Goal: Information Seeking & Learning: Understand process/instructions

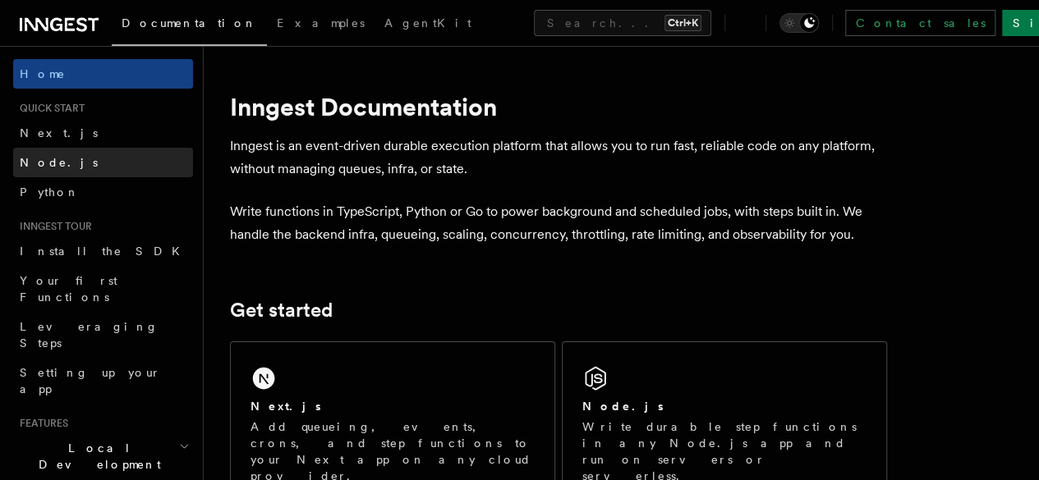
click at [53, 163] on span "Node.js" at bounding box center [59, 162] width 78 height 13
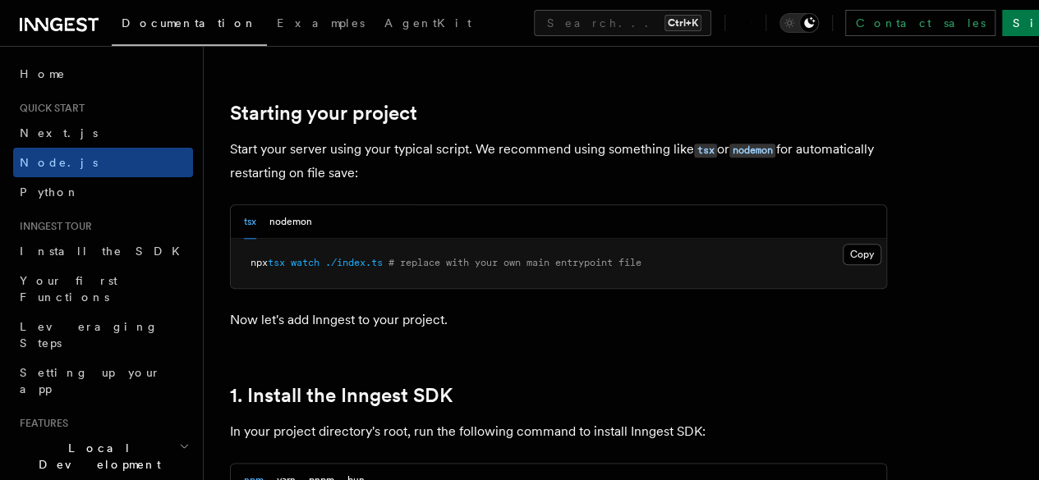
scroll to position [751, 0]
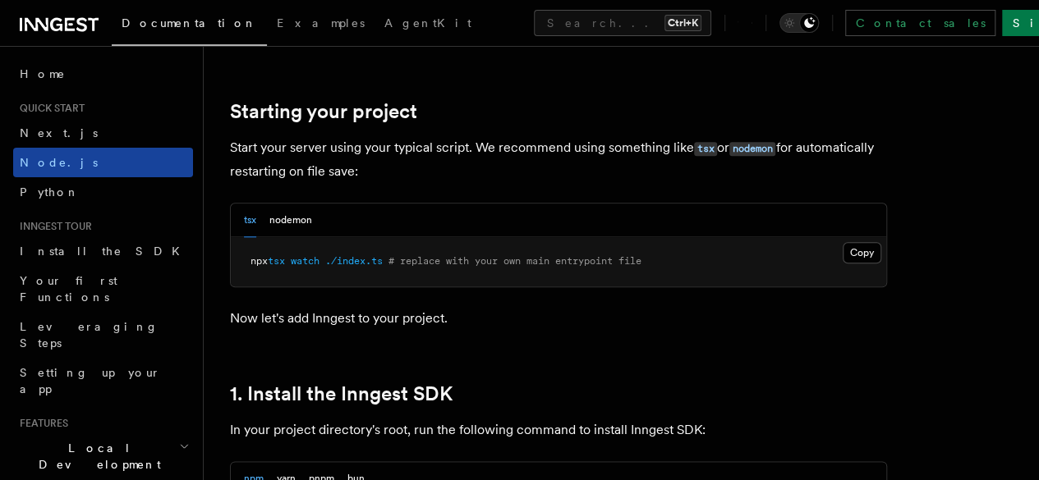
click at [117, 159] on link "Node.js" at bounding box center [103, 163] width 180 height 30
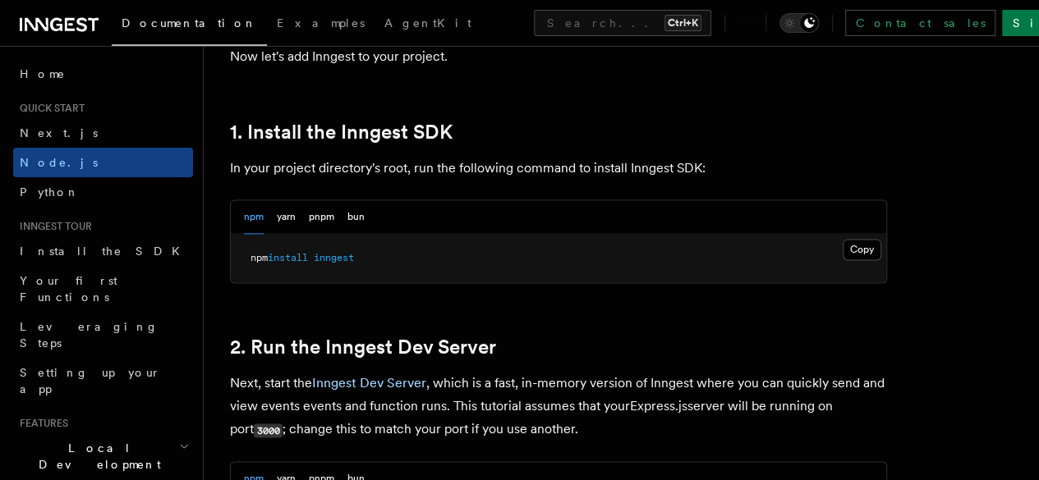
scroll to position [1014, 0]
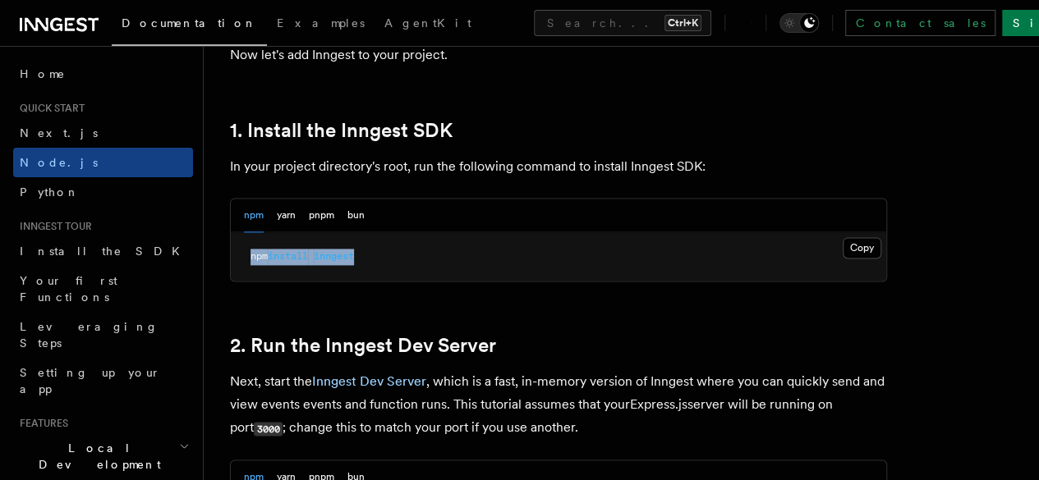
drag, startPoint x: 251, startPoint y: 282, endPoint x: 422, endPoint y: 283, distance: 170.8
click at [422, 282] on pre "npm install inngest" at bounding box center [558, 256] width 655 height 49
copy span "npm install inngest"
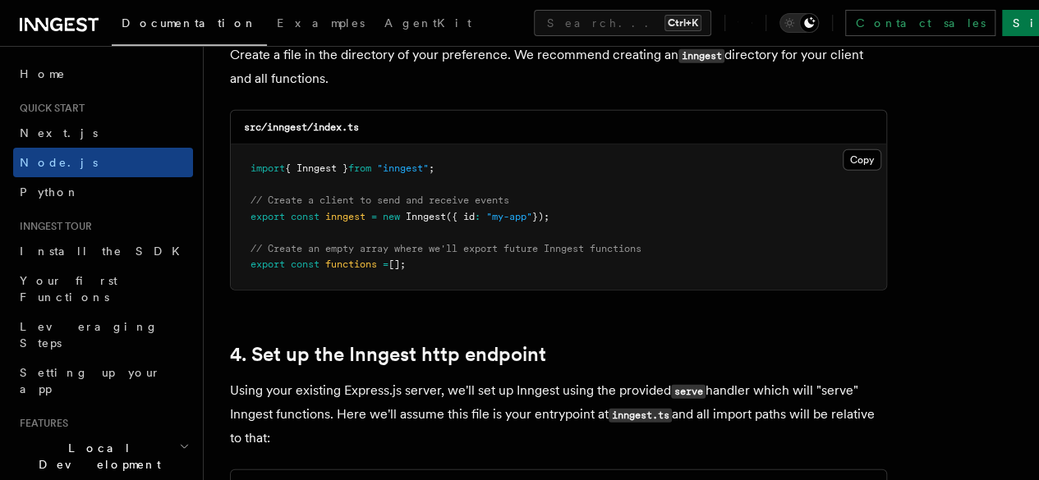
scroll to position [2221, 0]
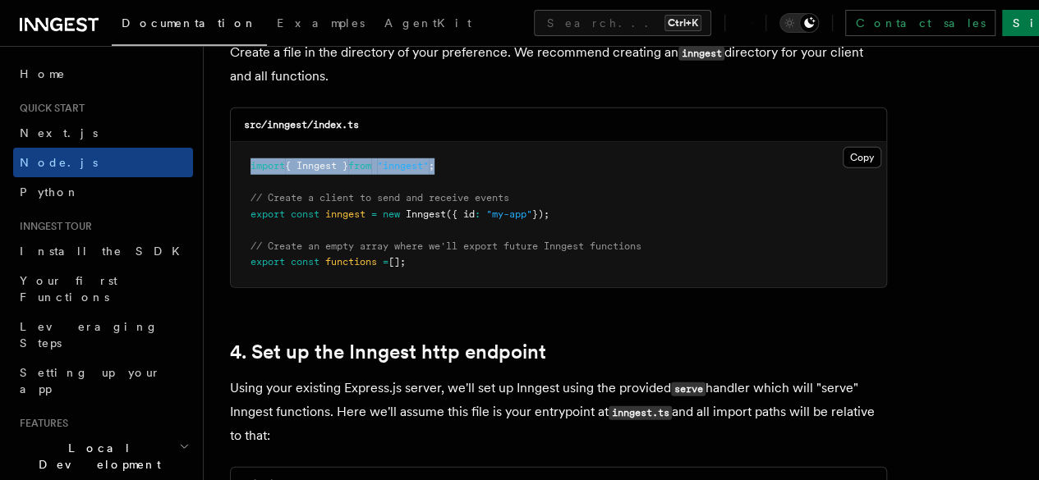
drag, startPoint x: 246, startPoint y: 154, endPoint x: 496, endPoint y: 142, distance: 250.0
click at [496, 142] on pre "import { Inngest } from "inngest" ; // Create a client to send and receive even…" at bounding box center [558, 214] width 655 height 145
copy span "import { Inngest } from "inngest" ;"
drag, startPoint x: 249, startPoint y: 204, endPoint x: 591, endPoint y: 197, distance: 342.5
click at [591, 197] on pre "import { Inngest } from "inngest" ; // Create a client to send and receive even…" at bounding box center [558, 214] width 655 height 145
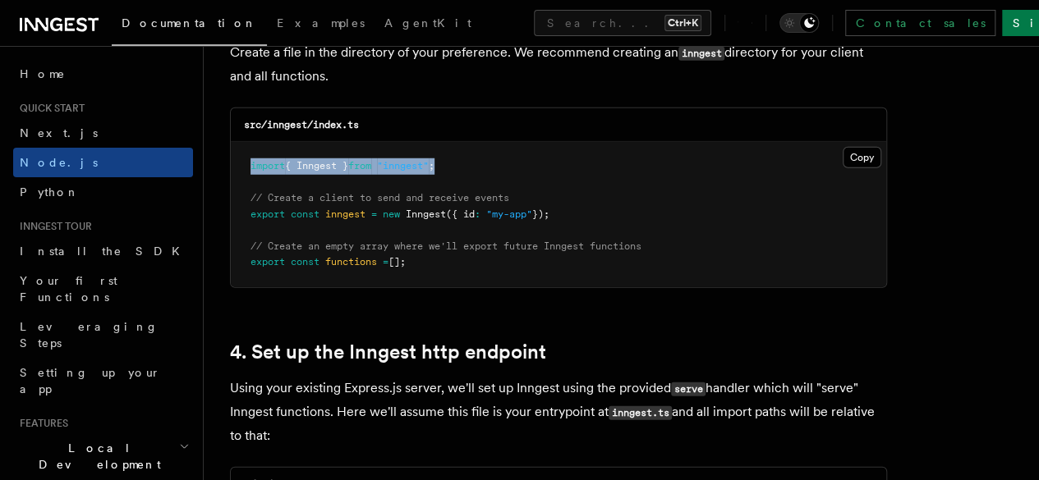
copy span "export const inngest = new Inngest ({ id : "my-app" });"
drag, startPoint x: 249, startPoint y: 181, endPoint x: 600, endPoint y: 198, distance: 351.9
click at [600, 198] on pre "import { Inngest } from "inngest" ; // Create a client to send and receive even…" at bounding box center [558, 214] width 655 height 145
copy code "// Create a client to send and receive events export const inngest = new Innges…"
drag, startPoint x: 250, startPoint y: 231, endPoint x: 492, endPoint y: 261, distance: 244.2
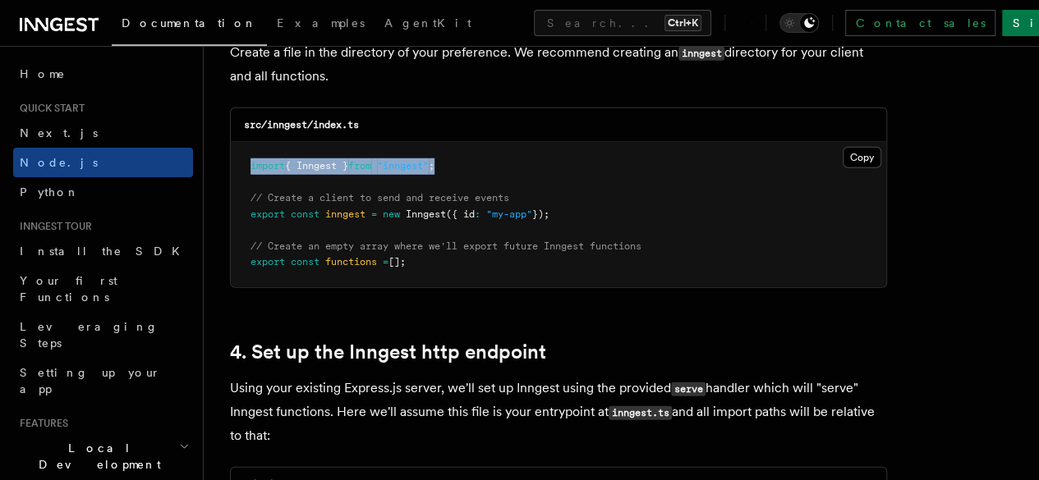
click at [492, 261] on pre "import { Inngest } from "inngest" ; // Create a client to send and receive even…" at bounding box center [558, 214] width 655 height 145
copy code "// Create an empty array where we'll export future Inngest functions export con…"
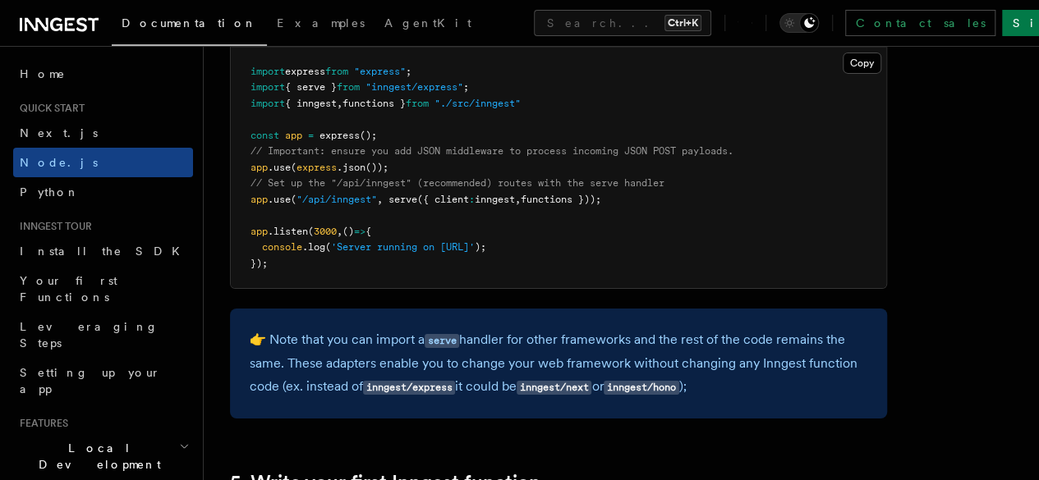
scroll to position [2676, 0]
drag, startPoint x: 250, startPoint y: 185, endPoint x: 641, endPoint y: 185, distance: 391.7
click at [641, 185] on pre "import express from "express" ; import { serve } from "inngest/express" ; impor…" at bounding box center [558, 167] width 655 height 241
copy span "app .use ( "/api/inngest" , serve ({ client : inngest , functions }));"
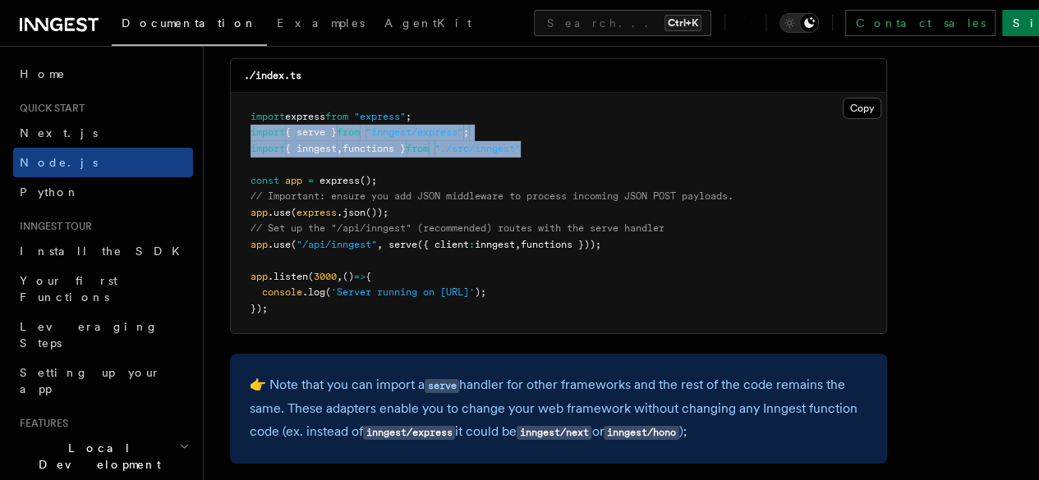
drag, startPoint x: 250, startPoint y: 122, endPoint x: 574, endPoint y: 128, distance: 324.4
click at [574, 128] on pre "import express from "express" ; import { serve } from "inngest/express" ; impor…" at bounding box center [558, 213] width 655 height 241
copy code "import { serve } from "inngest/express" ; import { inngest , functions } from "…"
